Goal: Task Accomplishment & Management: Complete application form

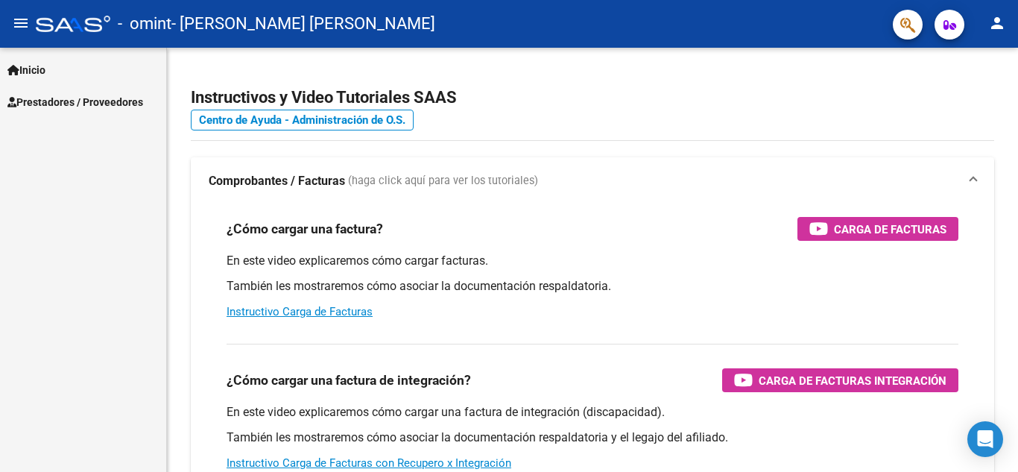
click at [115, 107] on span "Prestadores / Proveedores" at bounding box center [75, 102] width 136 height 16
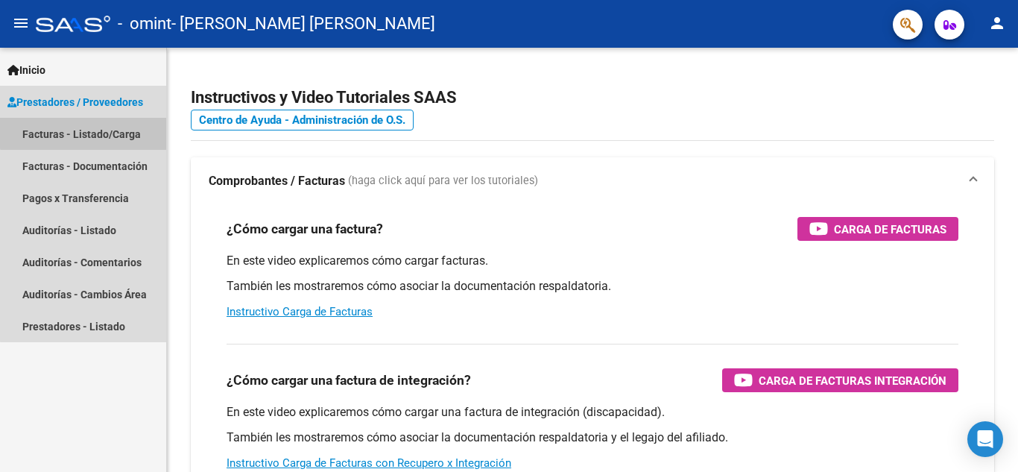
click at [127, 130] on link "Facturas - Listado/Carga" at bounding box center [83, 134] width 166 height 32
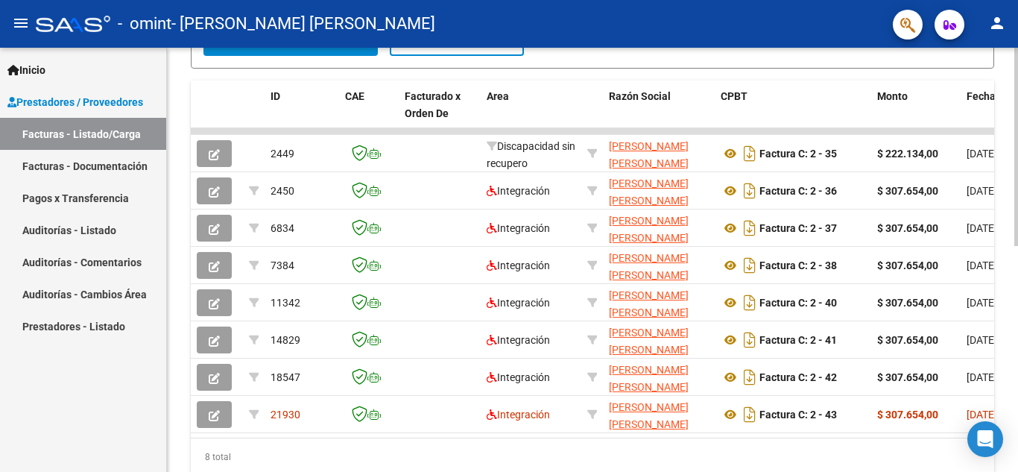
scroll to position [484, 0]
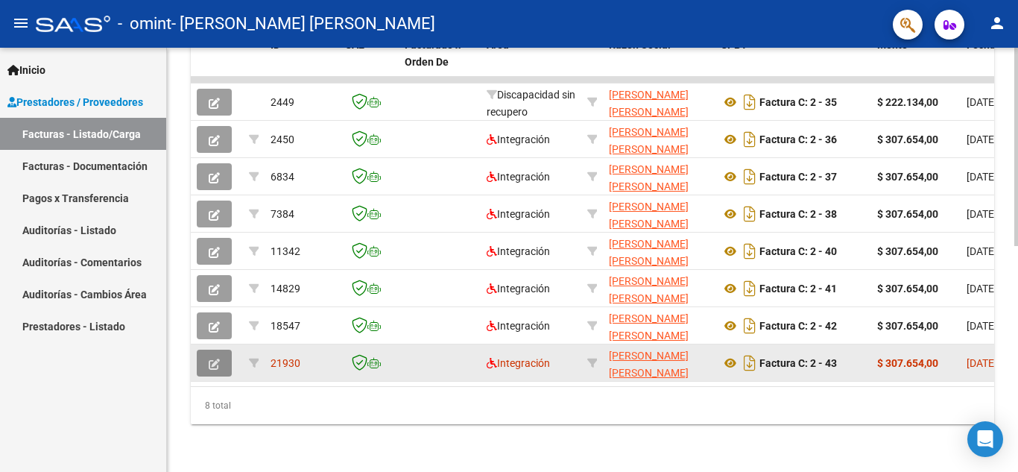
click at [217, 358] on icon "button" at bounding box center [214, 363] width 11 height 11
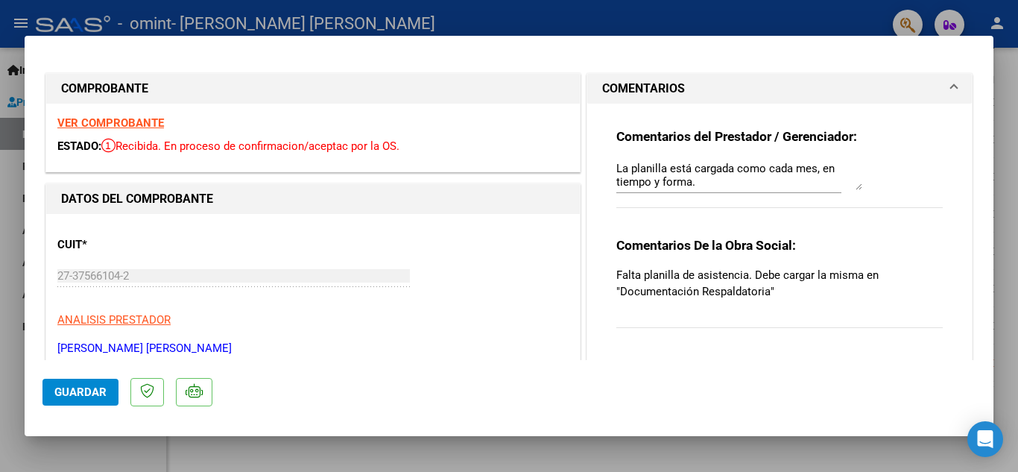
click at [414, 22] on div at bounding box center [509, 236] width 1018 height 472
type input "$ 0,00"
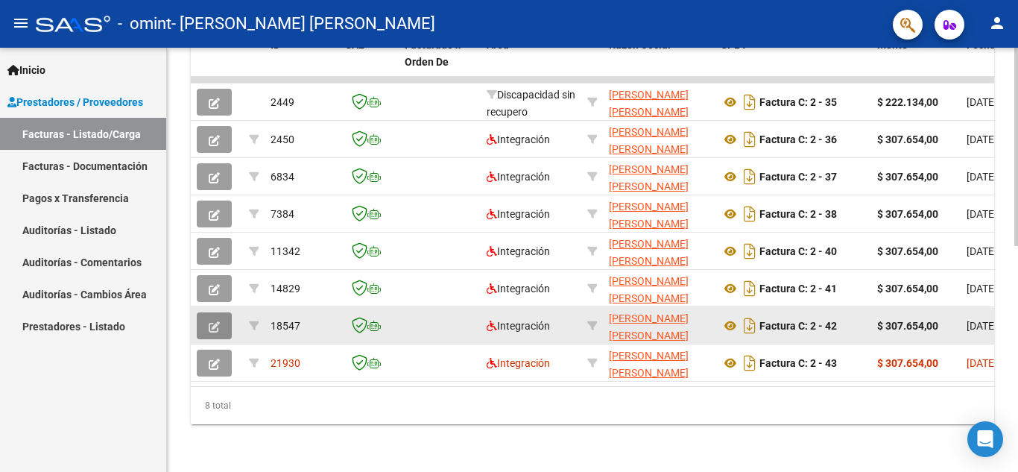
click at [207, 312] on button "button" at bounding box center [214, 325] width 35 height 27
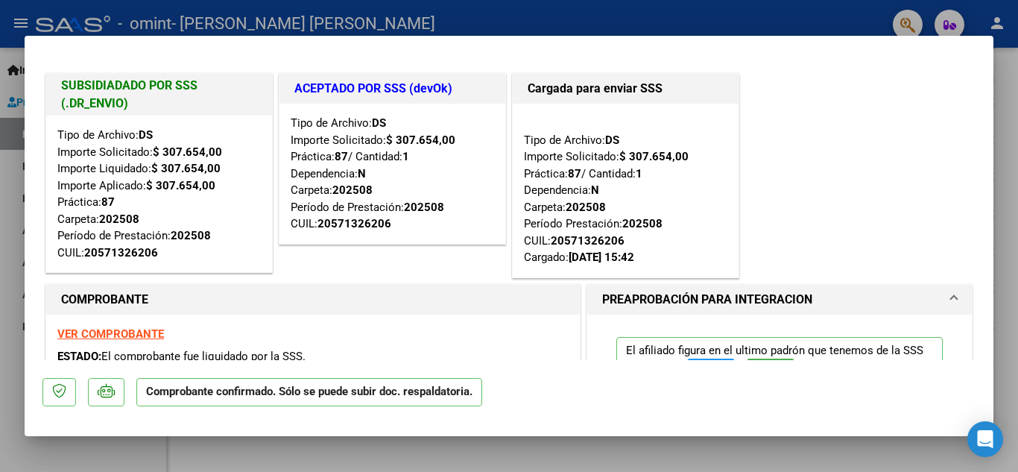
click at [326, 315] on div "VER COMPROBANTE ESTADO: El comprobante fue liquidado por la SSS." at bounding box center [313, 348] width 534 height 68
